Goal: Information Seeking & Learning: Stay updated

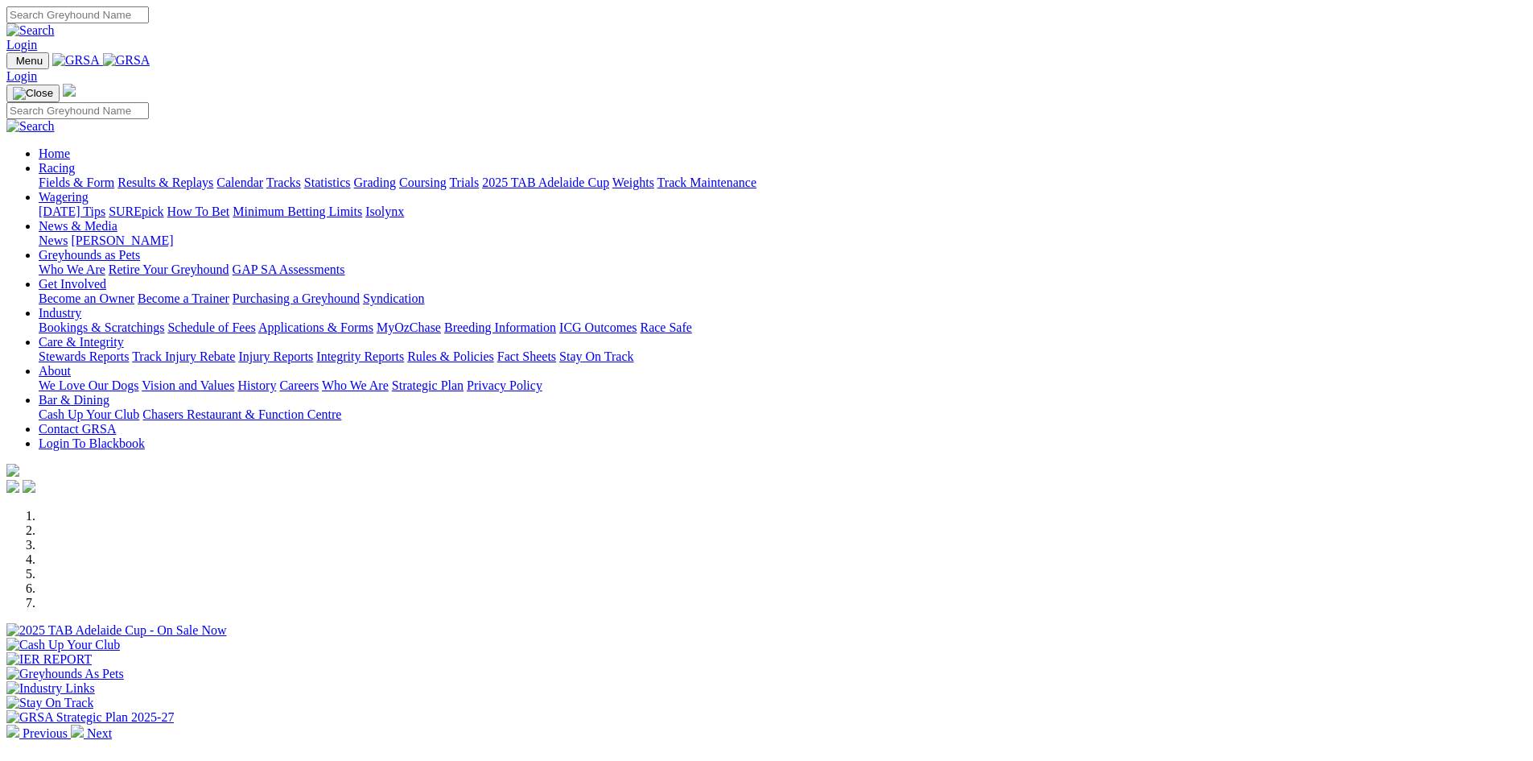
click at [118, 219] on link "News & Media" at bounding box center [78, 226] width 79 height 14
click at [68, 233] on link "News" at bounding box center [53, 240] width 29 height 14
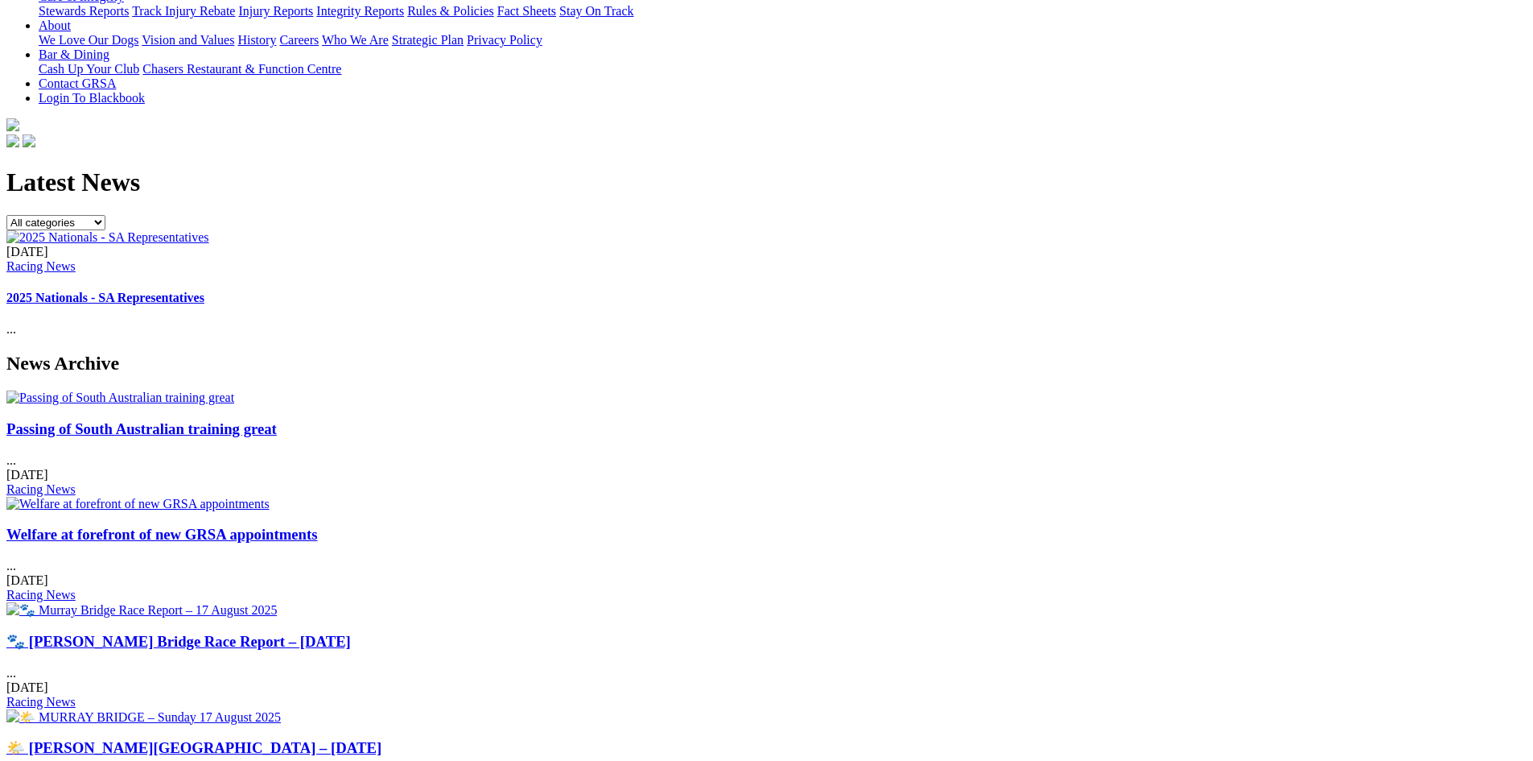
scroll to position [402, 0]
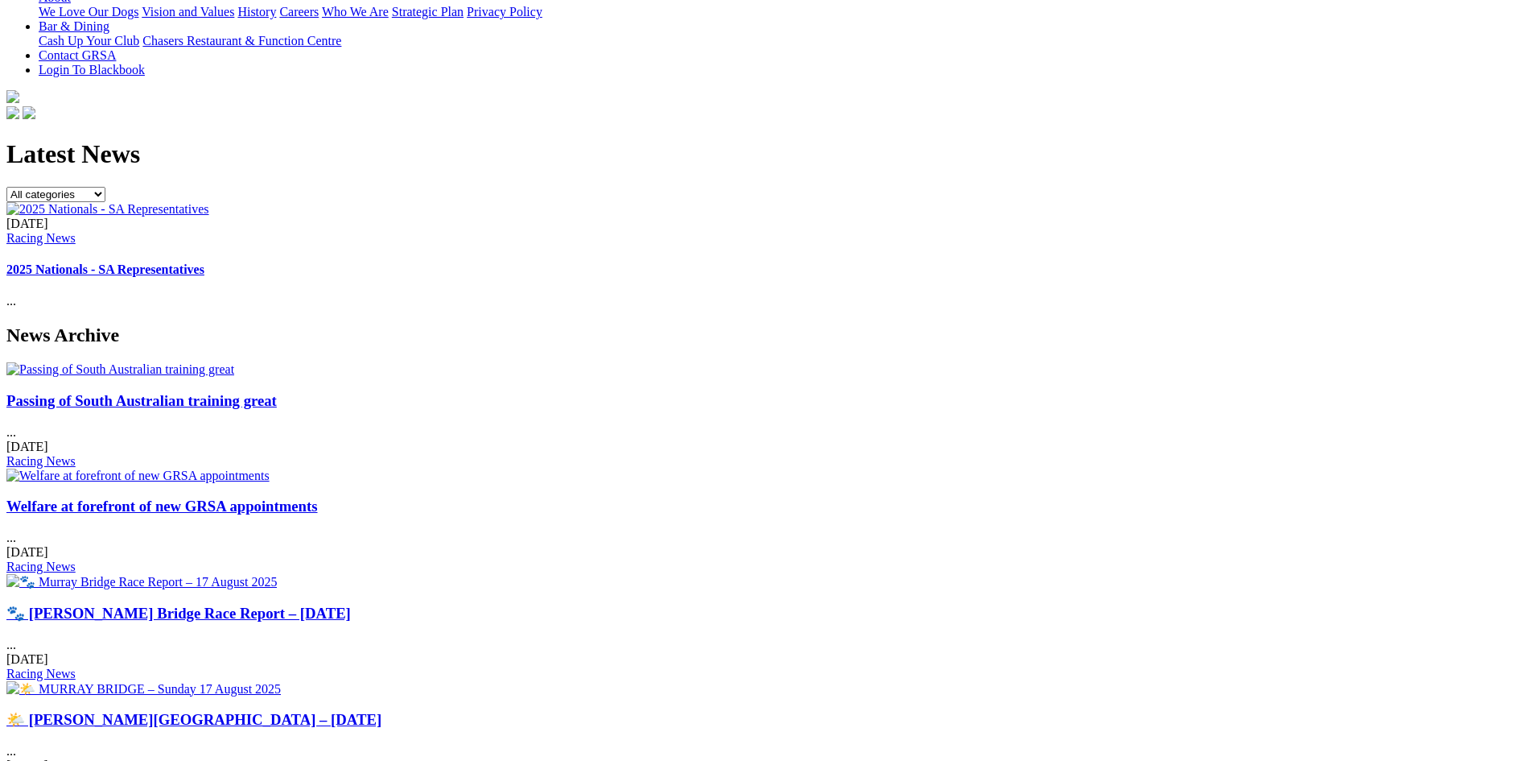
click at [318, 497] on link "Welfare at forefront of new GRSA appointments" at bounding box center [162, 505] width 312 height 17
